Goal: Task Accomplishment & Management: Manage account settings

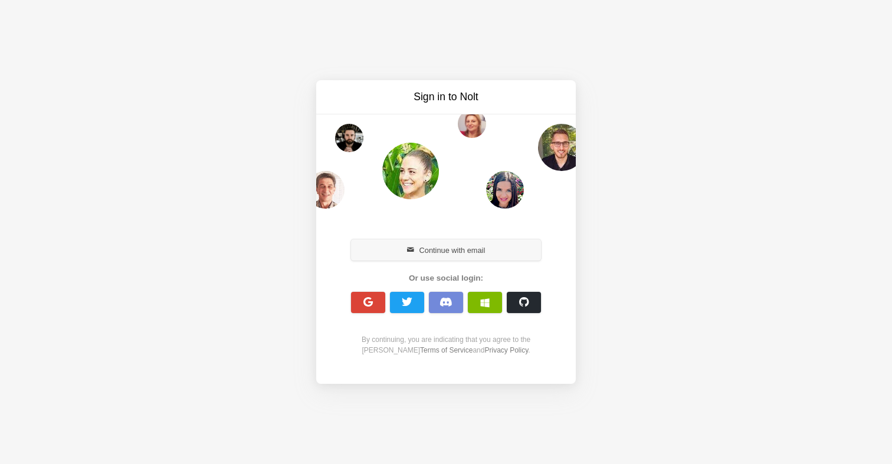
click at [455, 251] on button "Continue with email" at bounding box center [446, 249] width 190 height 21
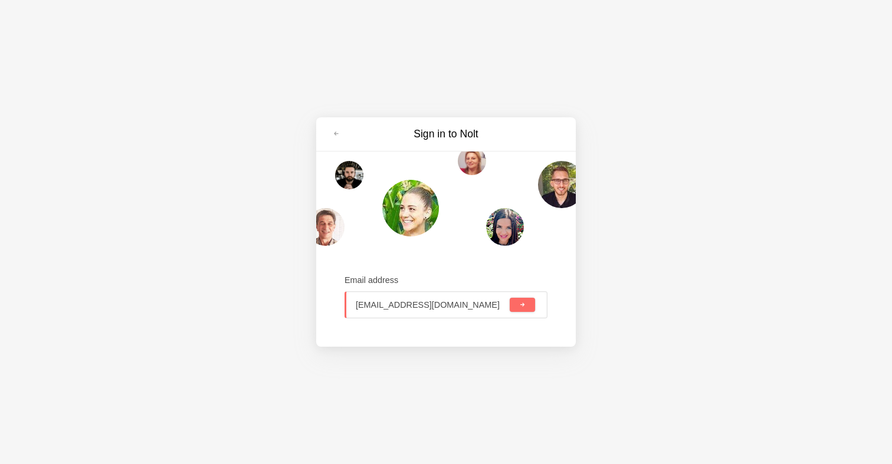
type input "[EMAIL_ADDRESS][DOMAIN_NAME]"
click at [509, 298] on button "submit" at bounding box center [521, 305] width 25 height 14
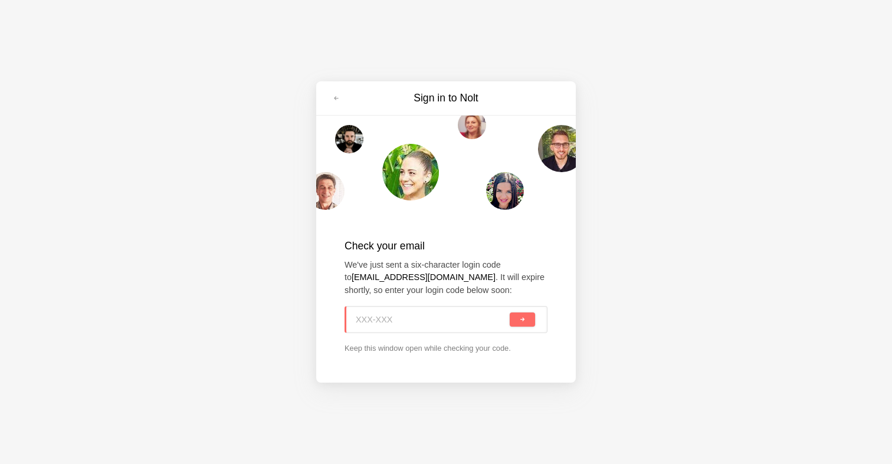
click at [433, 318] on input at bounding box center [432, 320] width 152 height 26
type input "SH8-VDR"
click at [509, 313] on button "submit" at bounding box center [521, 320] width 25 height 14
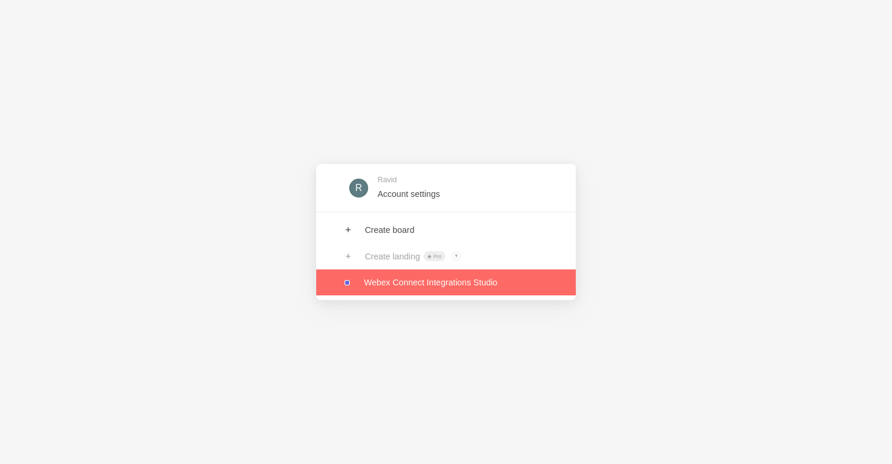
click at [411, 280] on link at bounding box center [445, 282] width 259 height 26
